Goal: Task Accomplishment & Management: Complete application form

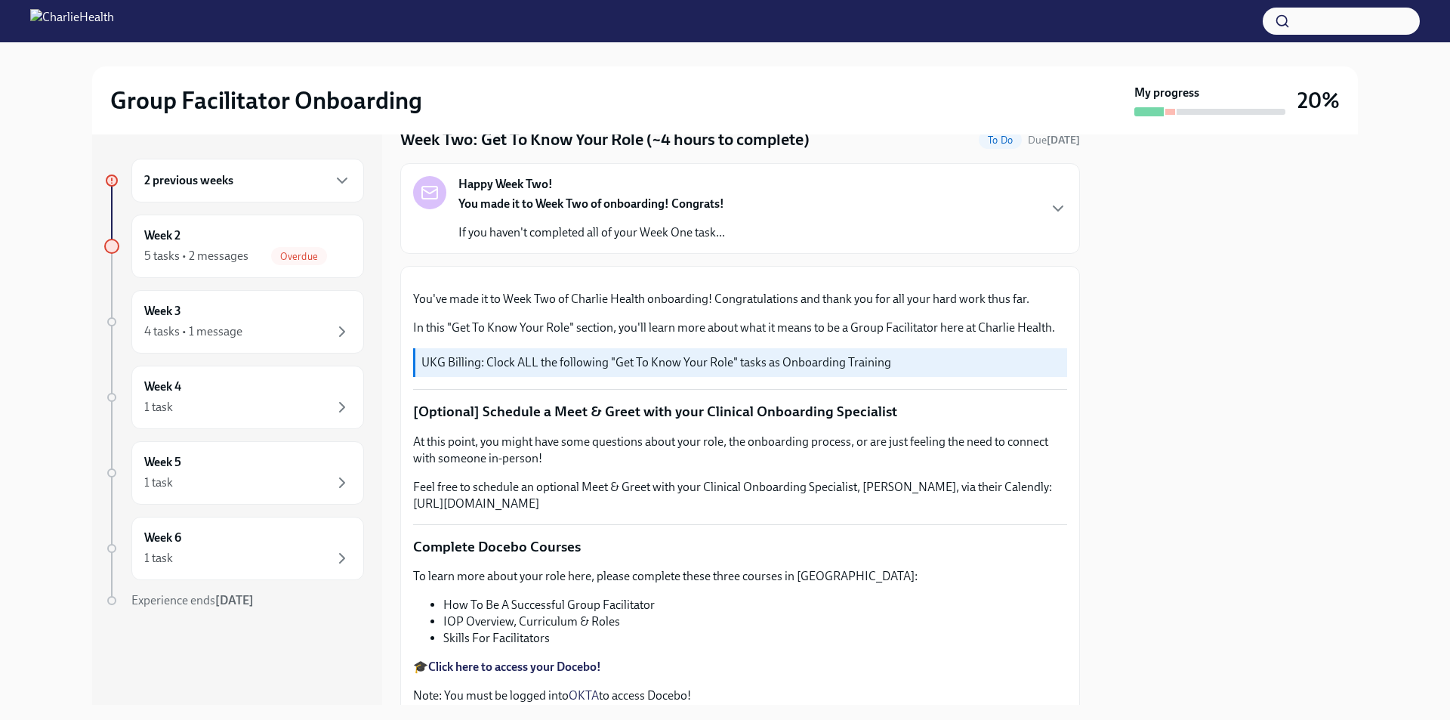
scroll to position [529, 0]
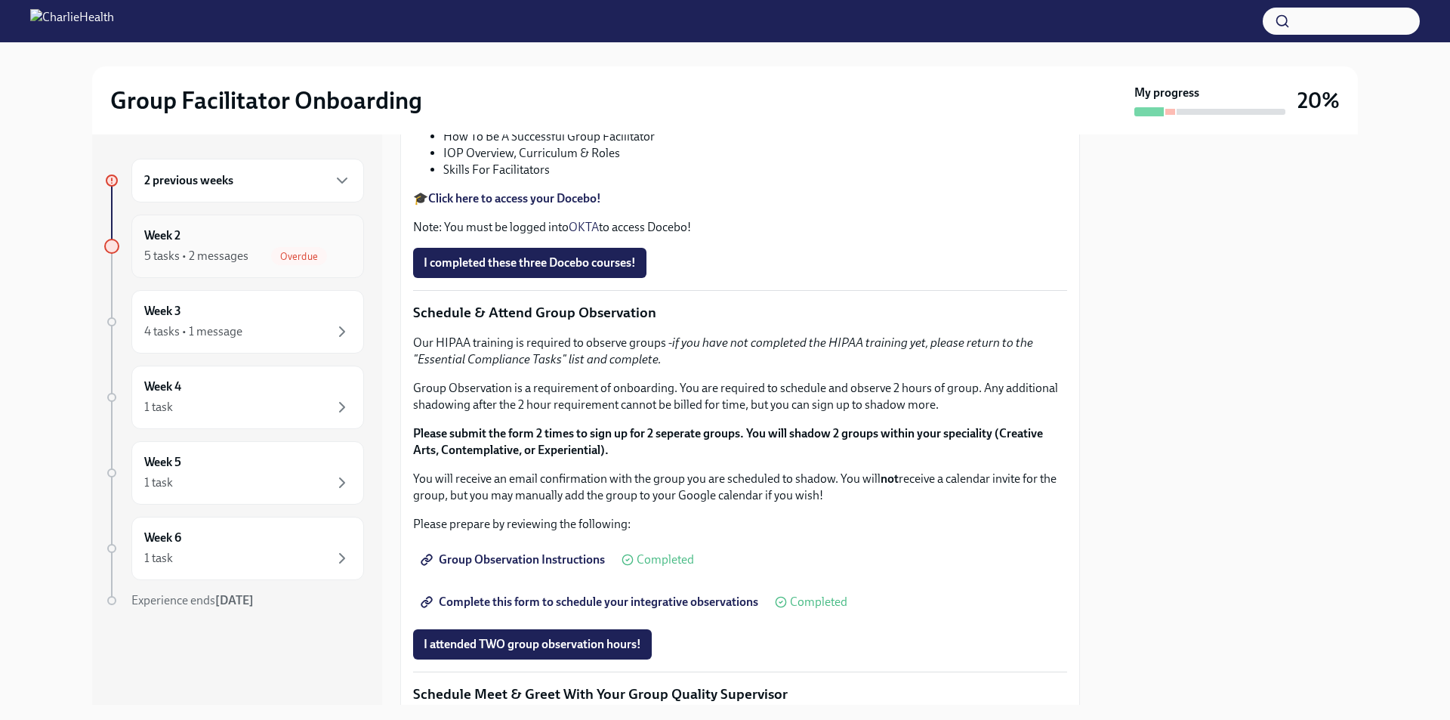
click at [238, 260] on div "5 tasks • 2 messages" at bounding box center [196, 256] width 104 height 17
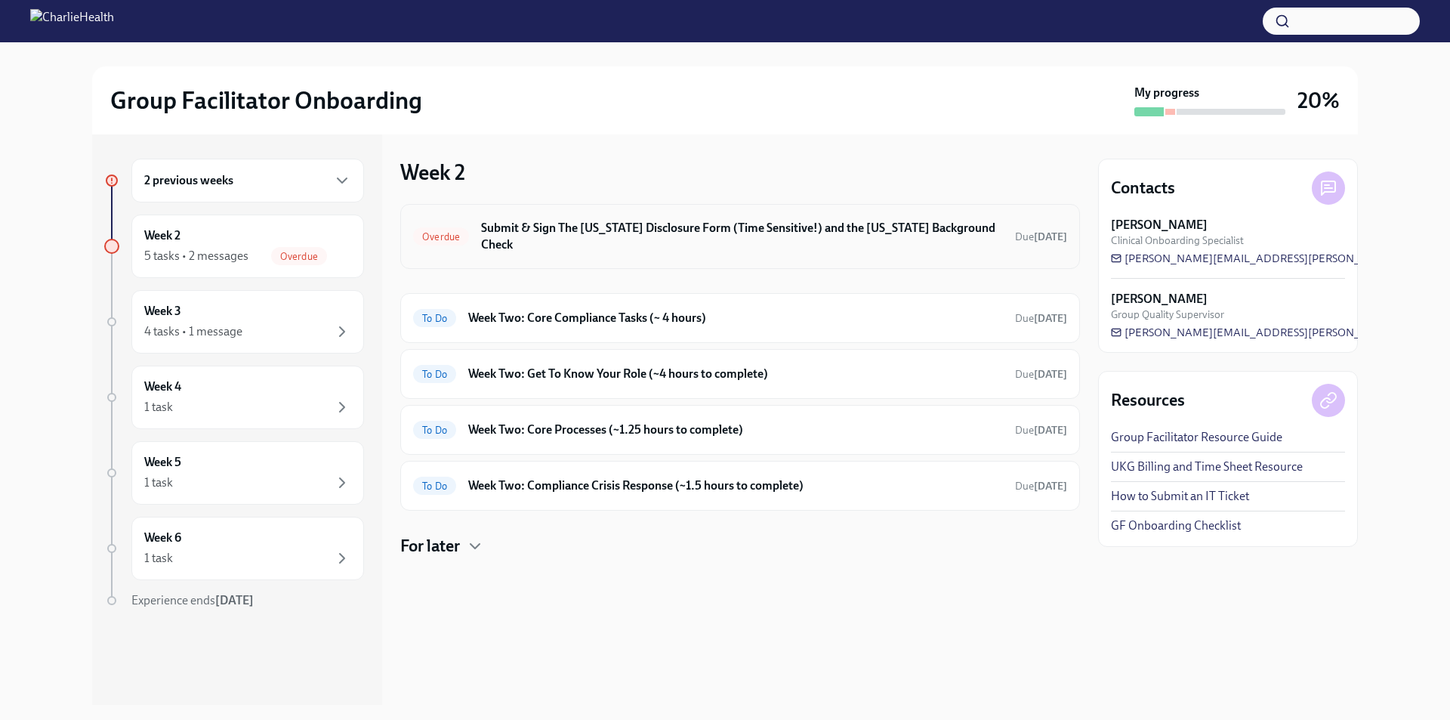
click at [602, 238] on div "Overdue Submit & Sign The [US_STATE] Disclosure Form (Time Sensitive!) and the …" at bounding box center [740, 236] width 654 height 39
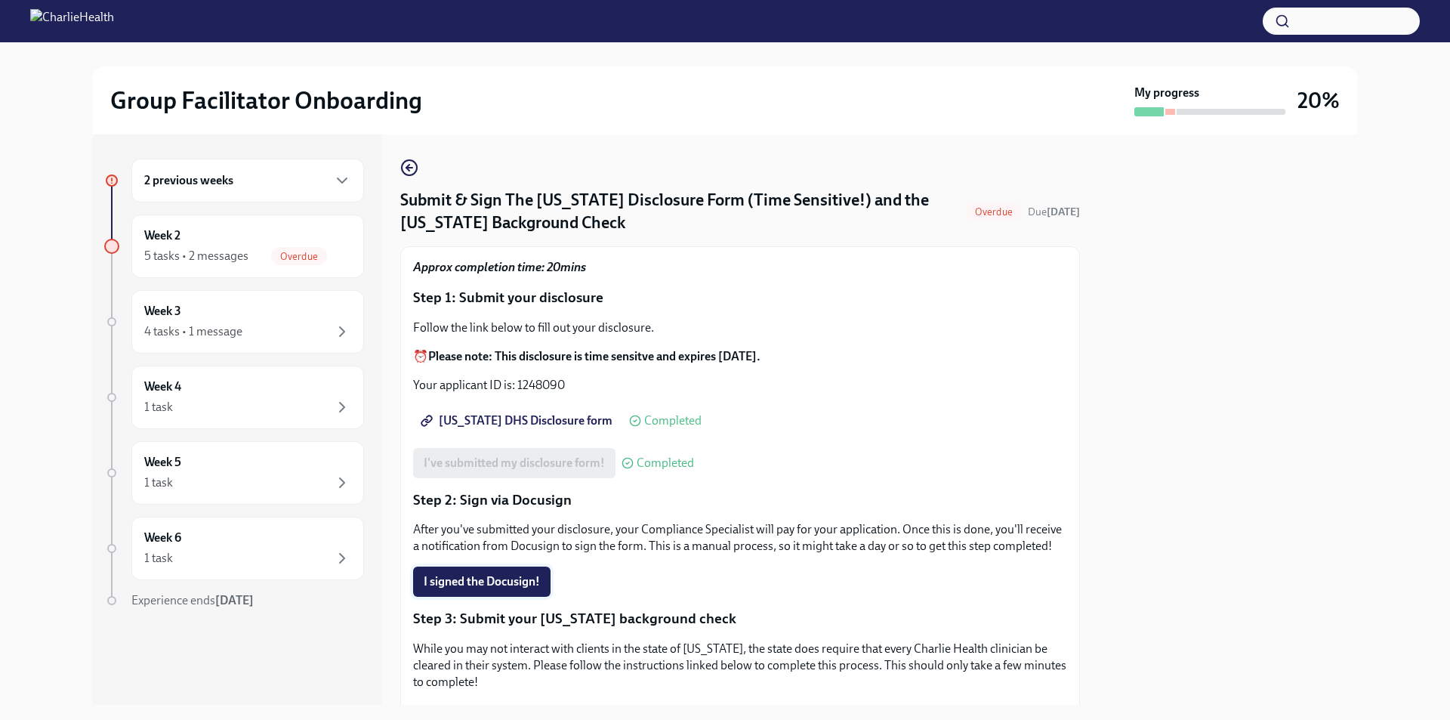
click at [503, 589] on span "I signed the Docusign!" at bounding box center [482, 581] width 116 height 15
click at [503, 597] on div "Completing" at bounding box center [465, 581] width 104 height 30
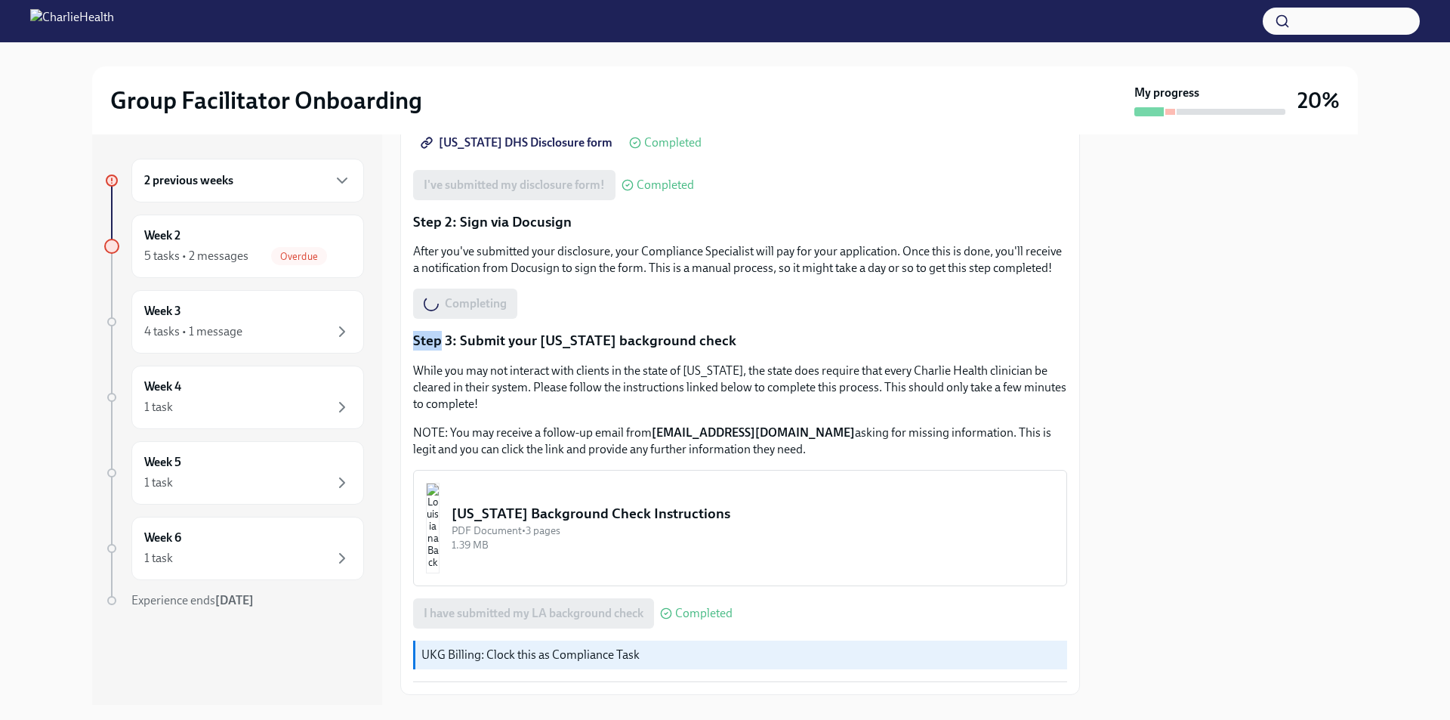
scroll to position [381, 0]
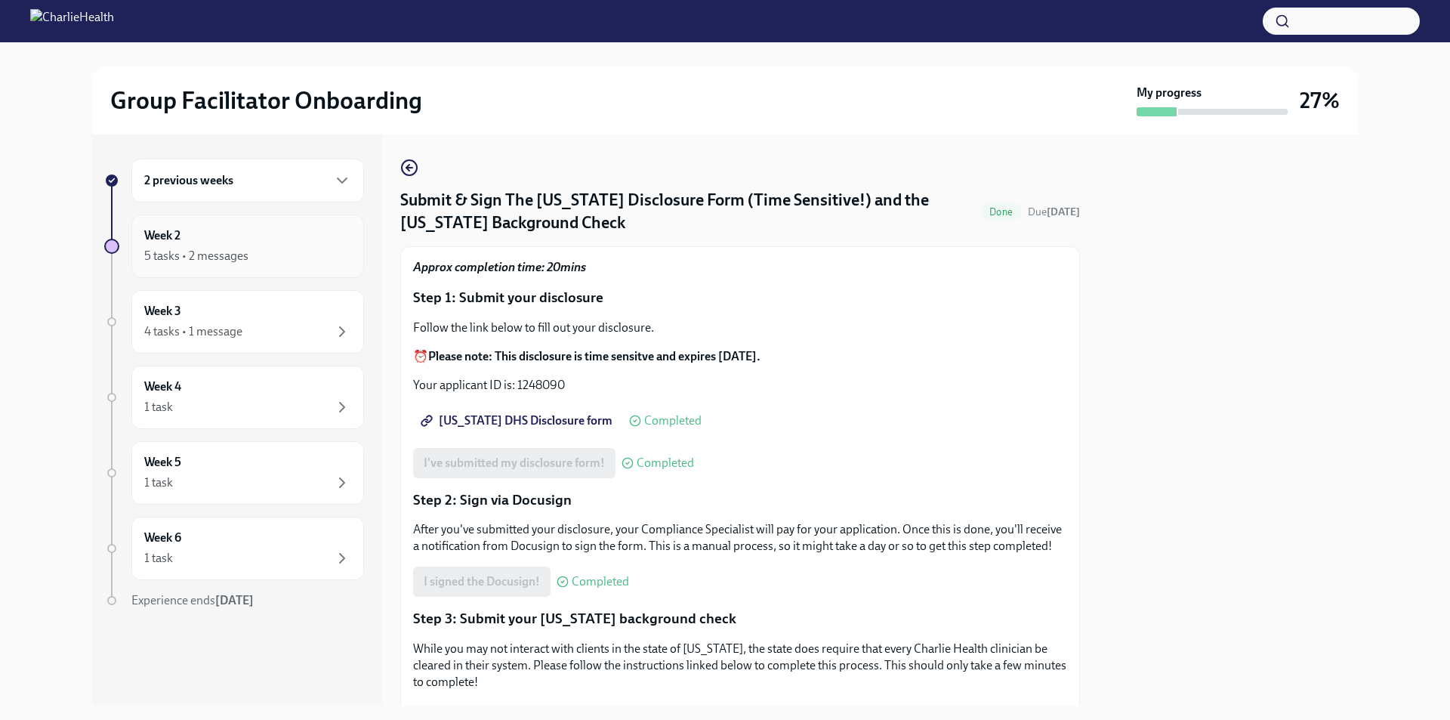
click at [191, 255] on div "5 tasks • 2 messages" at bounding box center [196, 256] width 104 height 17
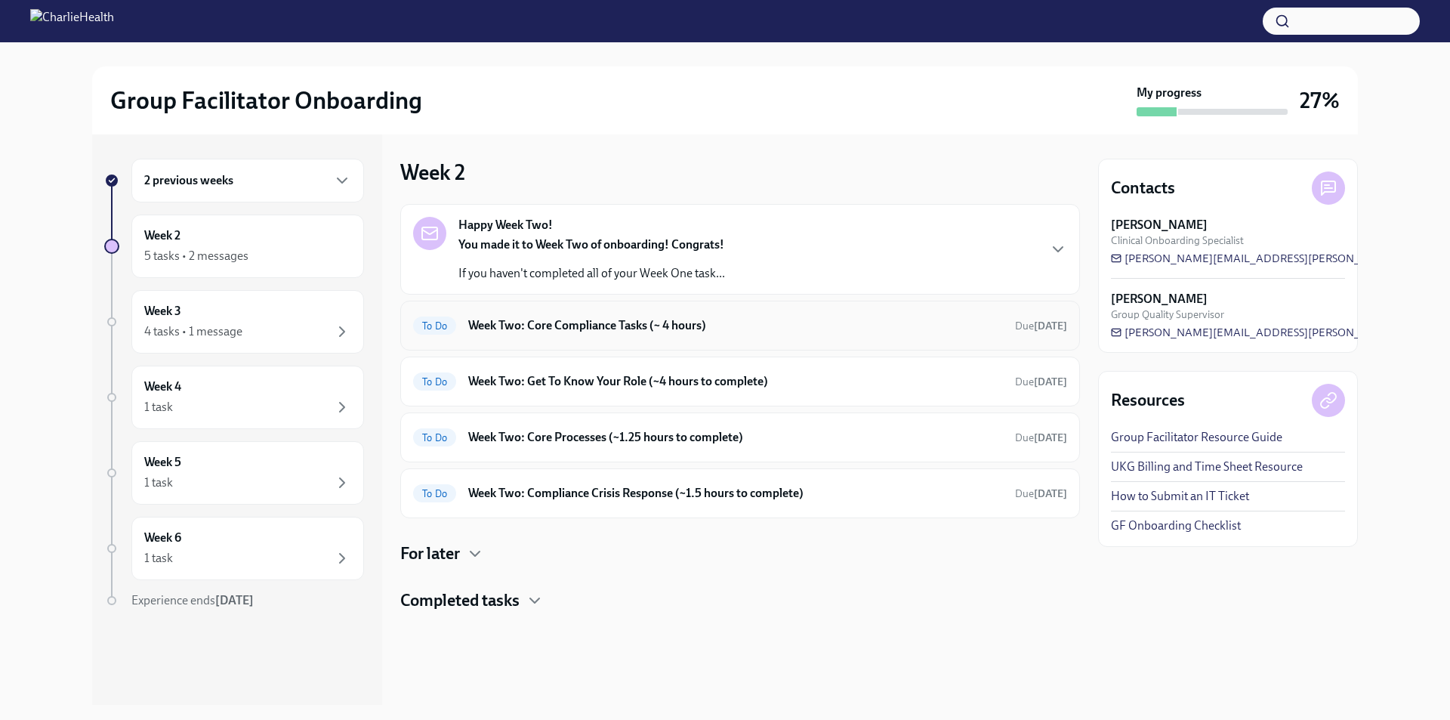
click at [783, 319] on h6 "Week Two: Core Compliance Tasks (~ 4 hours)" at bounding box center [735, 325] width 535 height 17
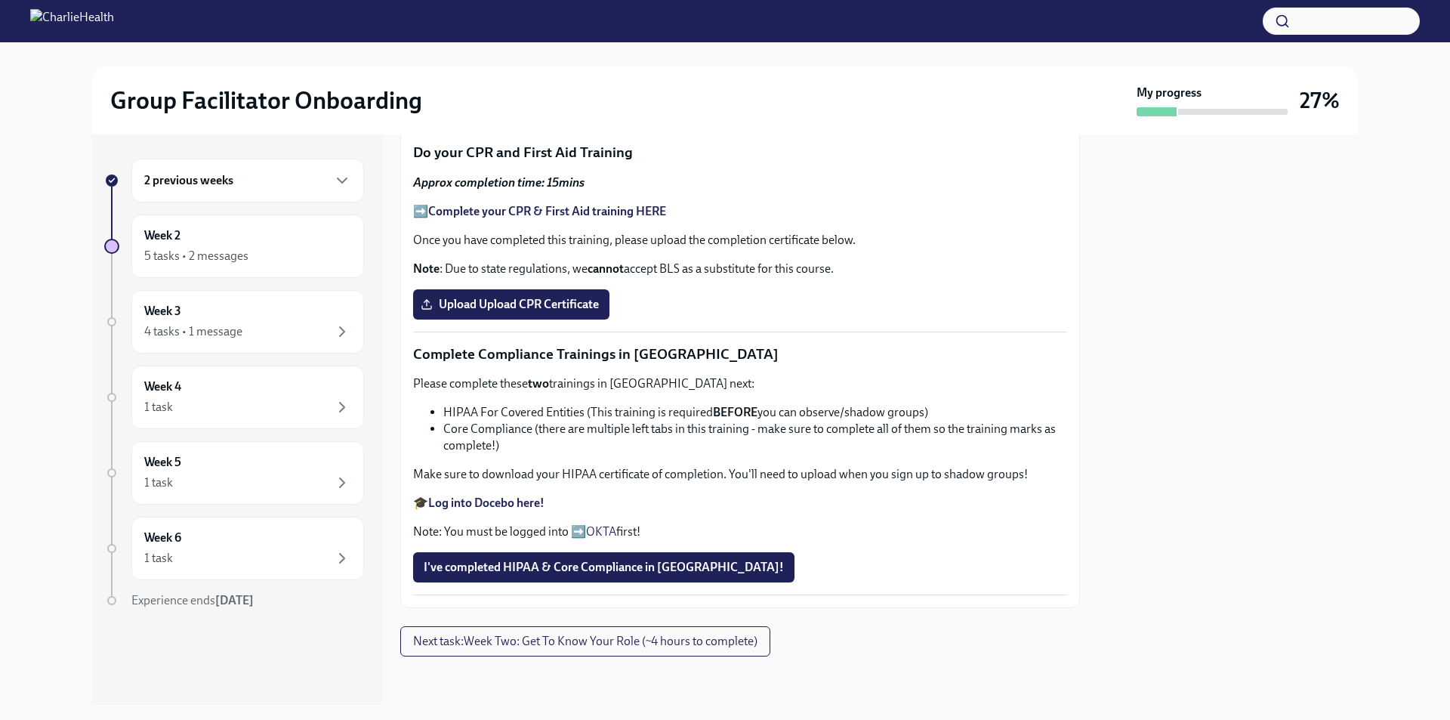
scroll to position [893, 0]
